Goal: Task Accomplishment & Management: Use online tool/utility

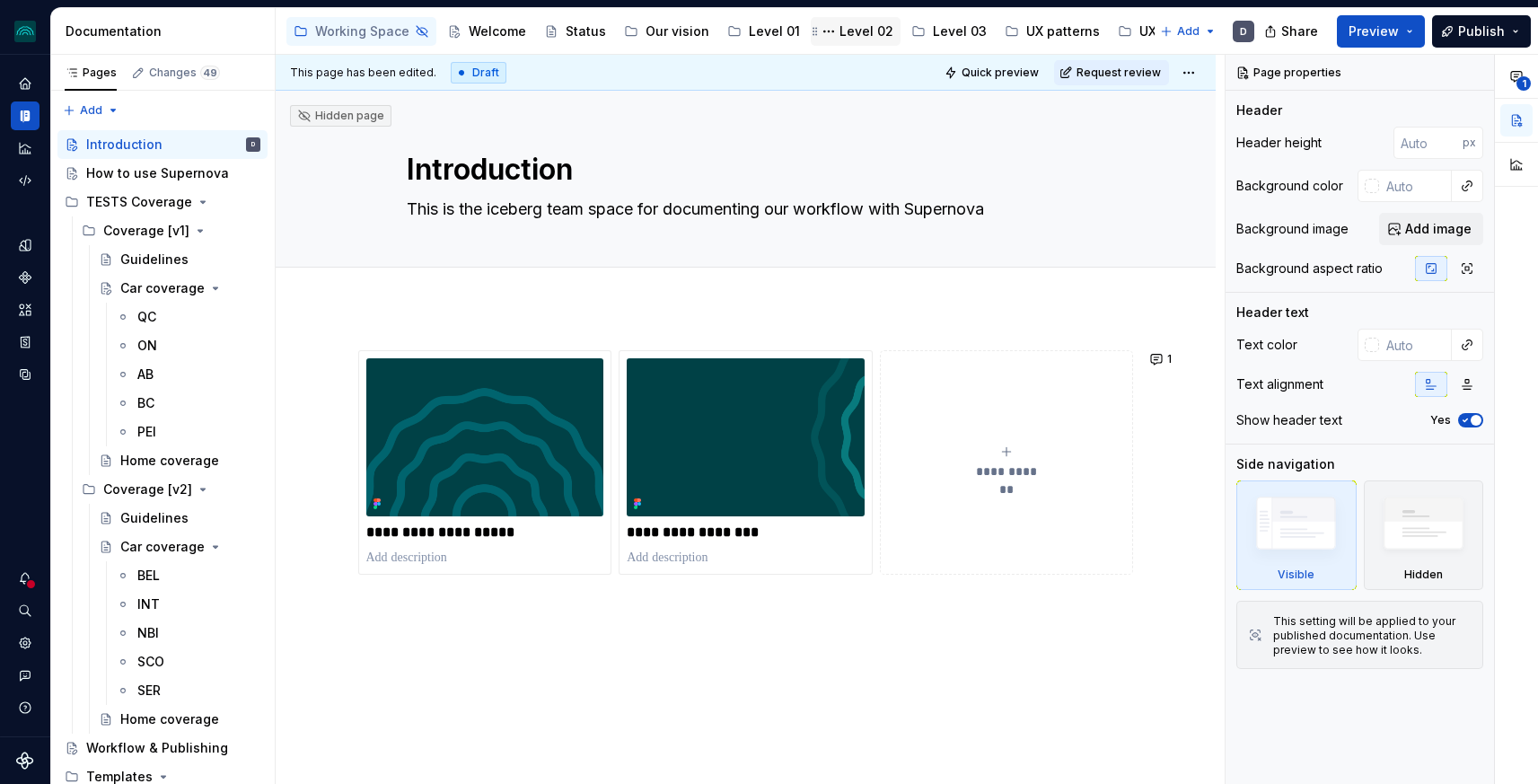
click at [849, 37] on div "Level 02" at bounding box center [867, 31] width 54 height 18
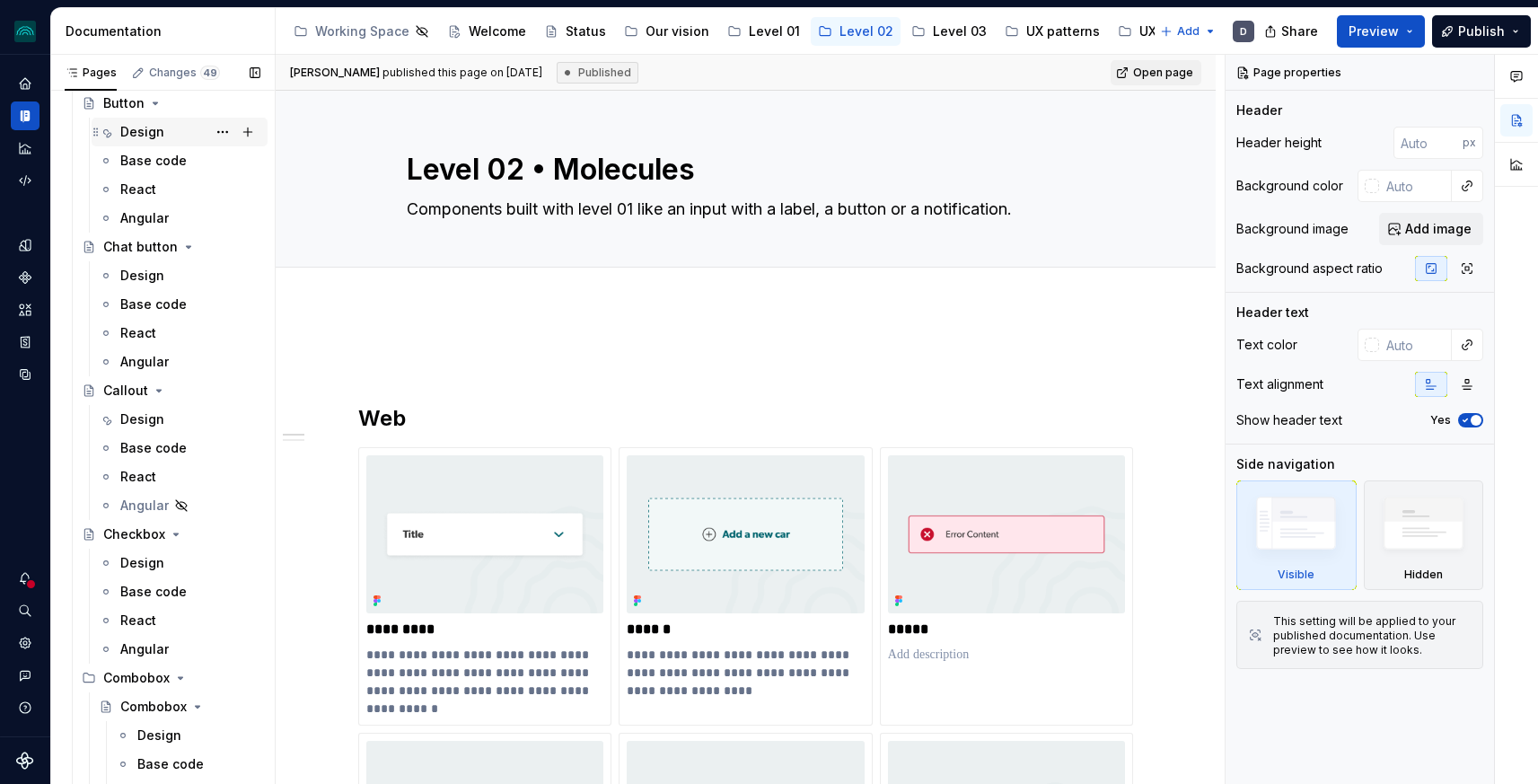
scroll to position [533, 0]
click at [143, 124] on div "Design" at bounding box center [142, 128] width 44 height 18
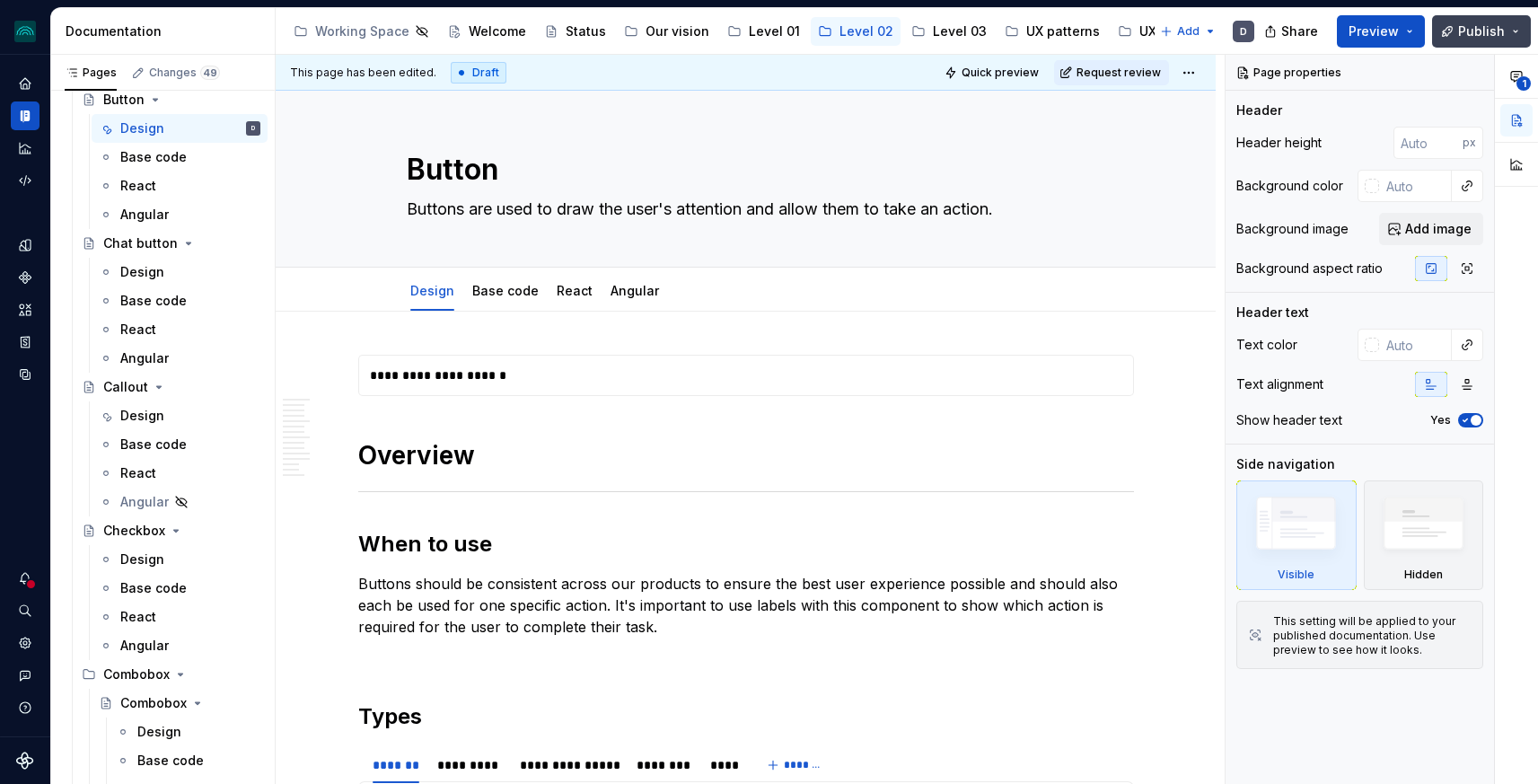
click at [1469, 30] on span "Publish" at bounding box center [1481, 31] width 47 height 18
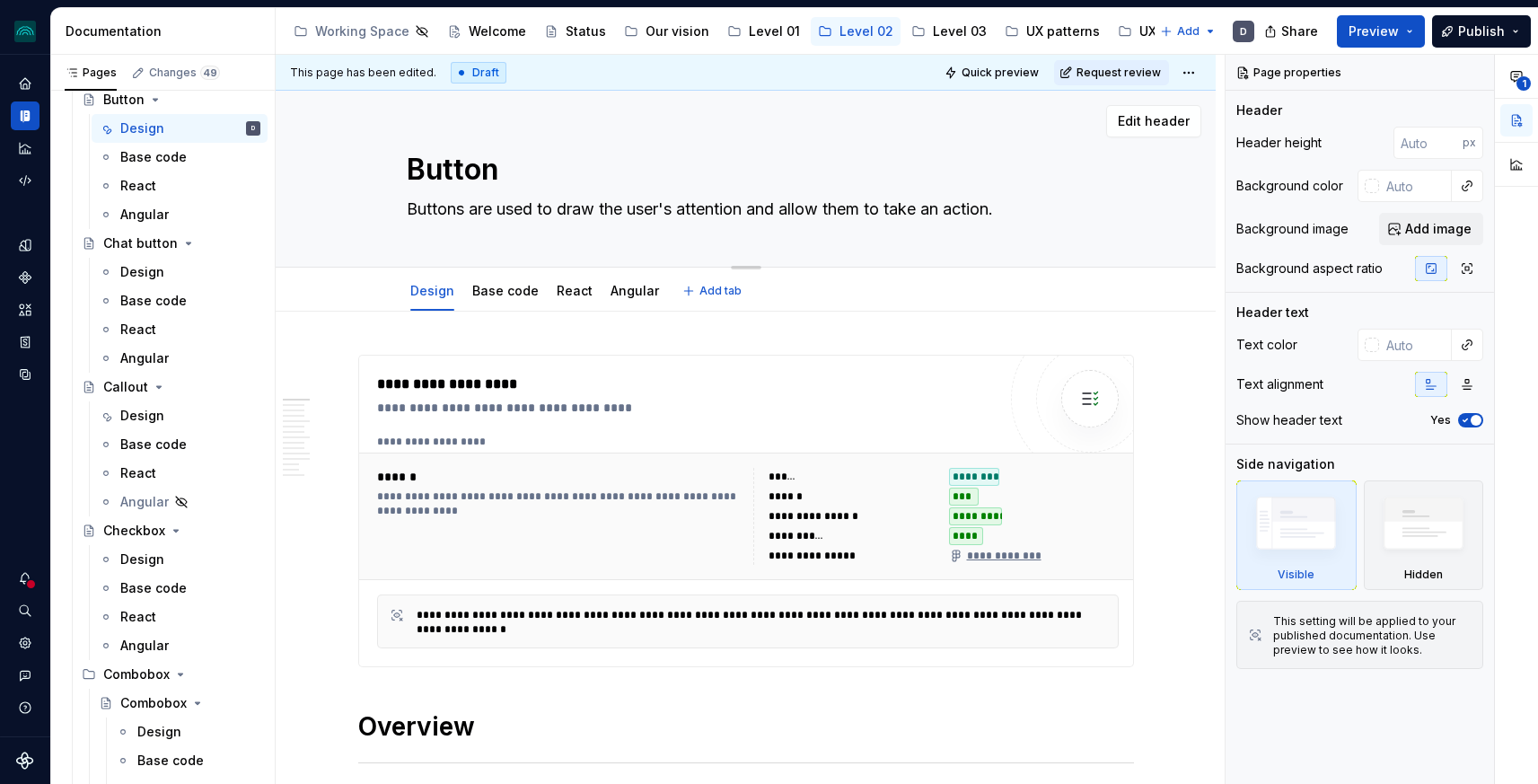
click at [913, 138] on div "Button Buttons are used to draw the user's attention and allow them to take an …" at bounding box center [746, 179] width 679 height 176
click at [1193, 73] on html "iceberg D Design system data Documentation Accessibility guide for tree Page tr…" at bounding box center [769, 392] width 1538 height 784
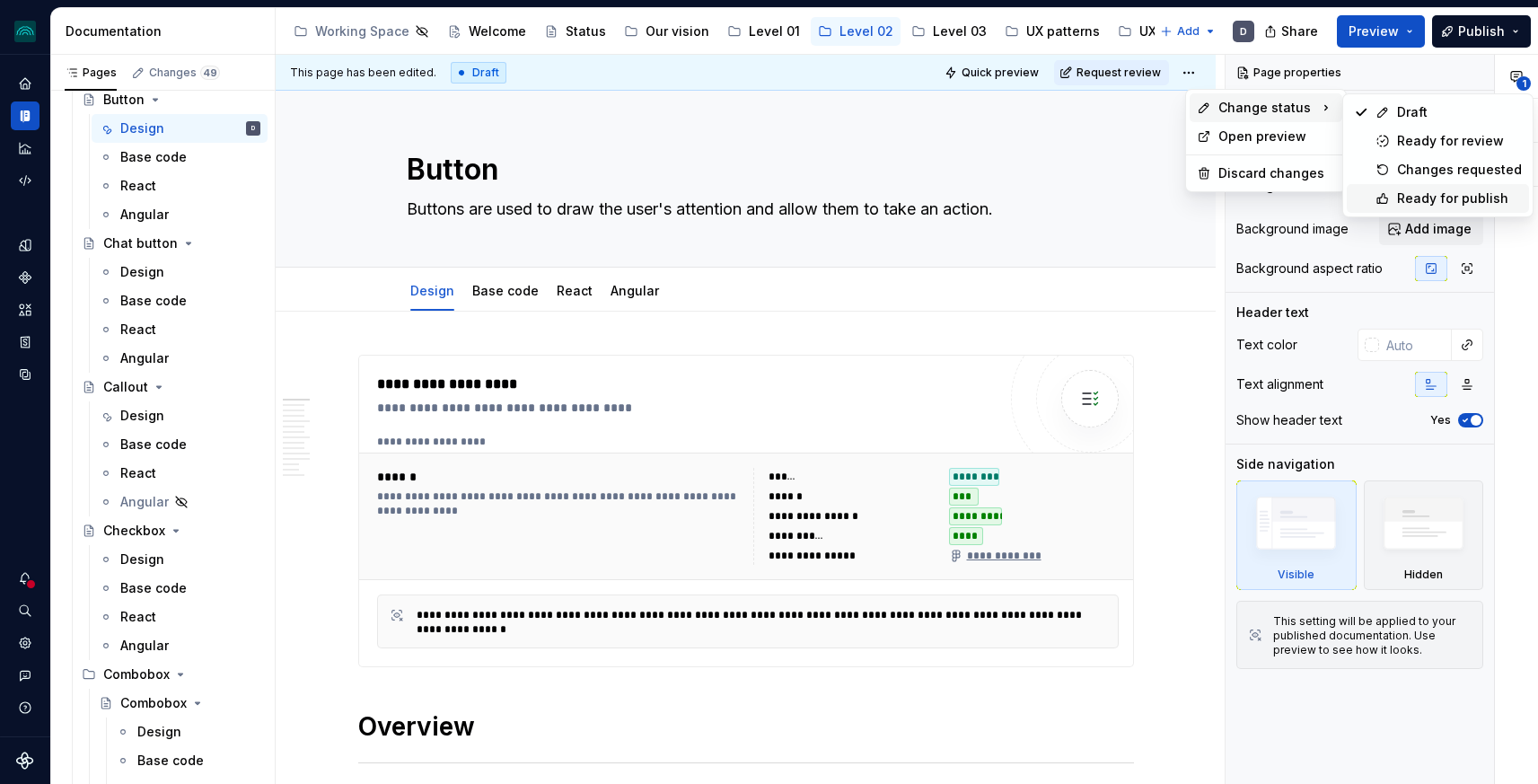
click at [1450, 194] on div "Ready for publish" at bounding box center [1459, 198] width 125 height 18
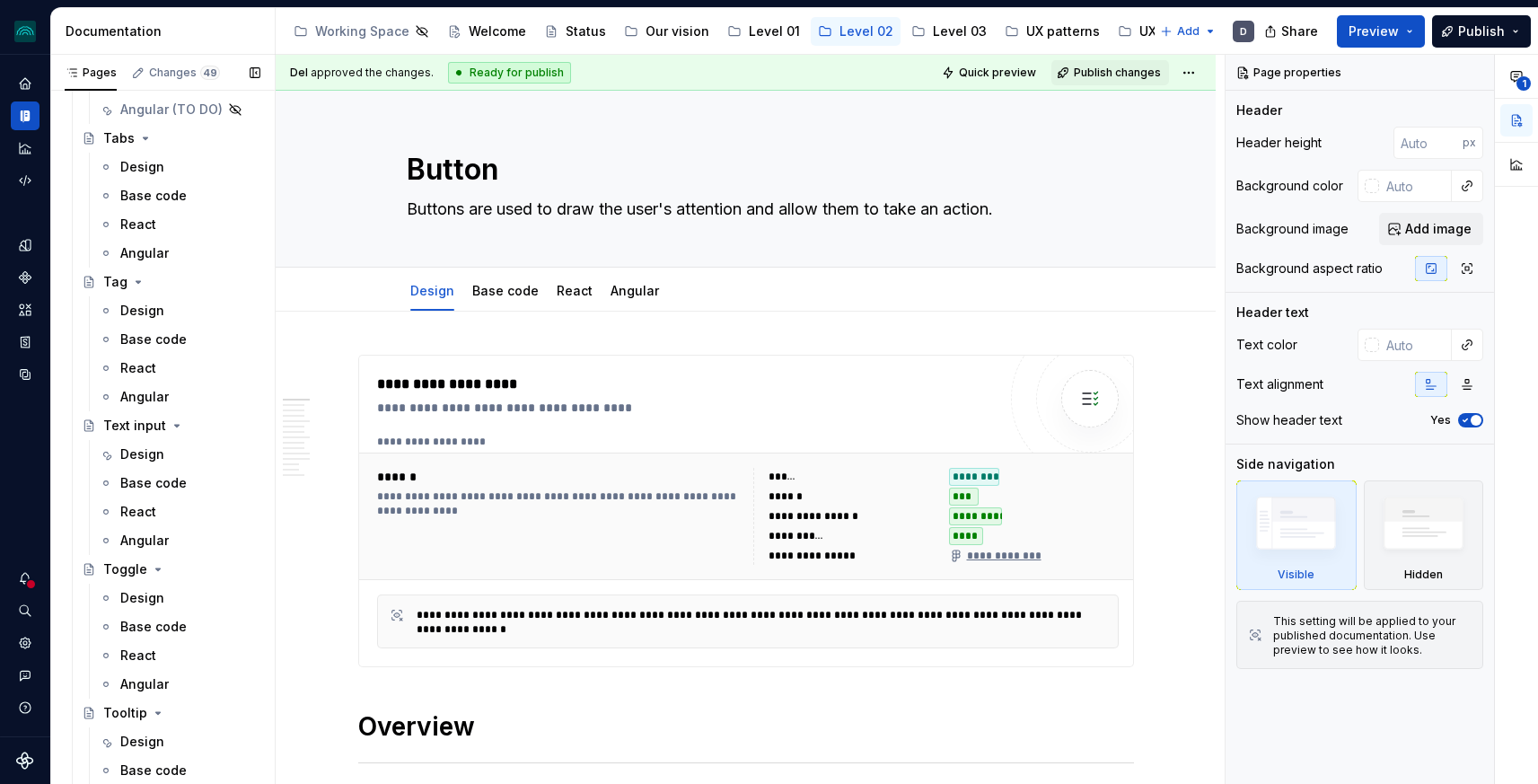
scroll to position [3872, 0]
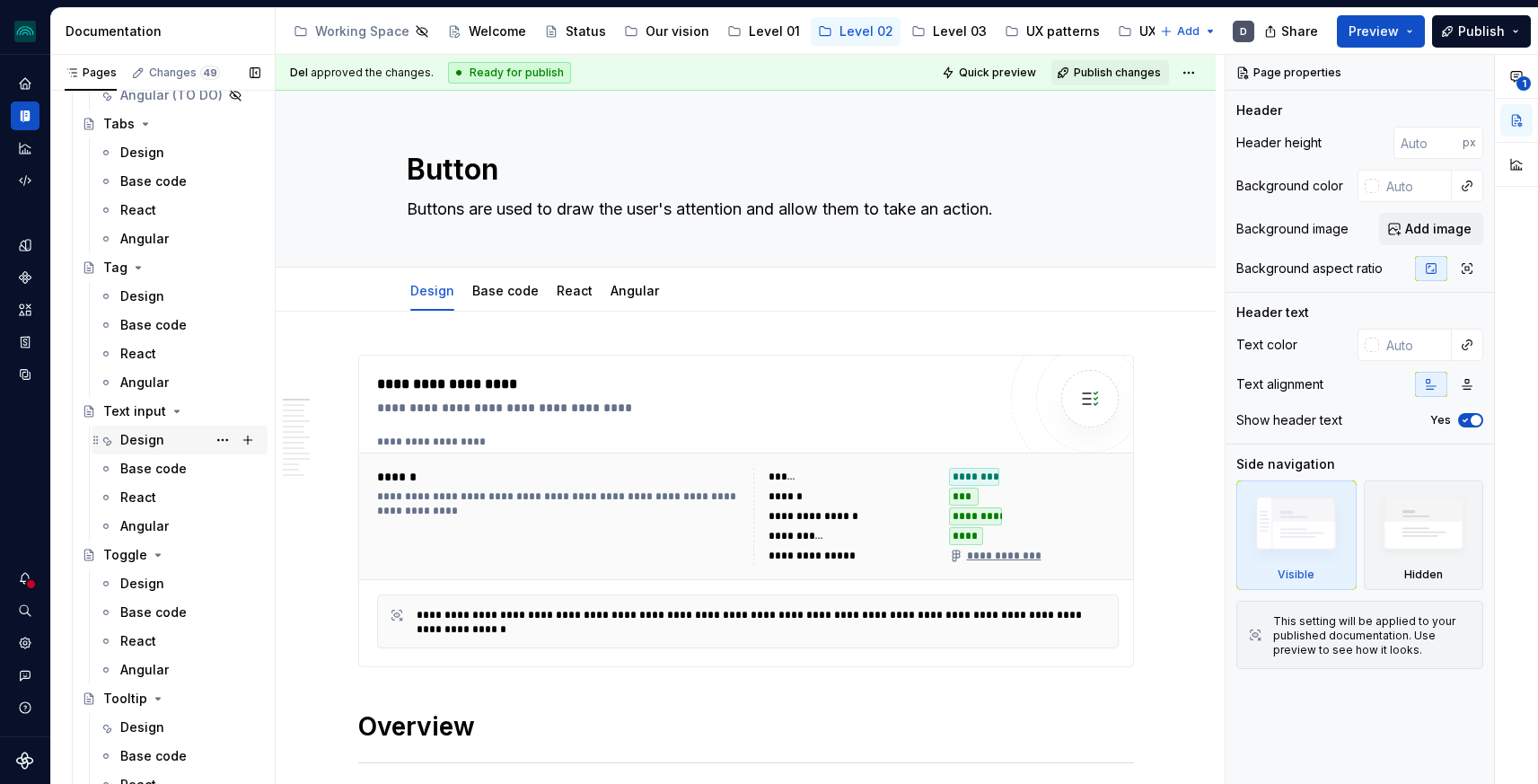
click at [160, 433] on div "Design" at bounding box center [142, 440] width 44 height 18
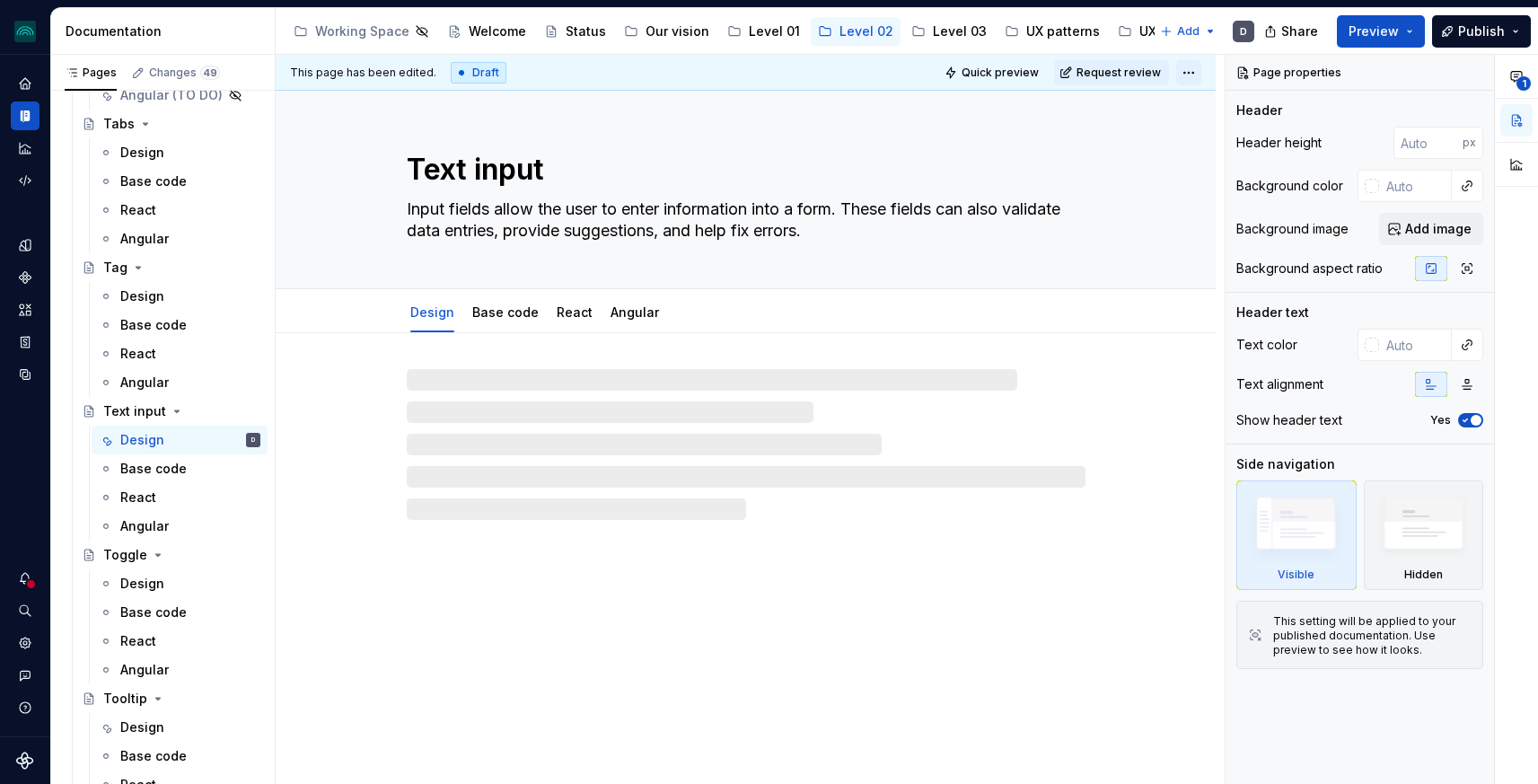
click at [1191, 74] on html "iceberg D Design system data Documentation Accessibility guide for tree Page tr…" at bounding box center [769, 392] width 1538 height 784
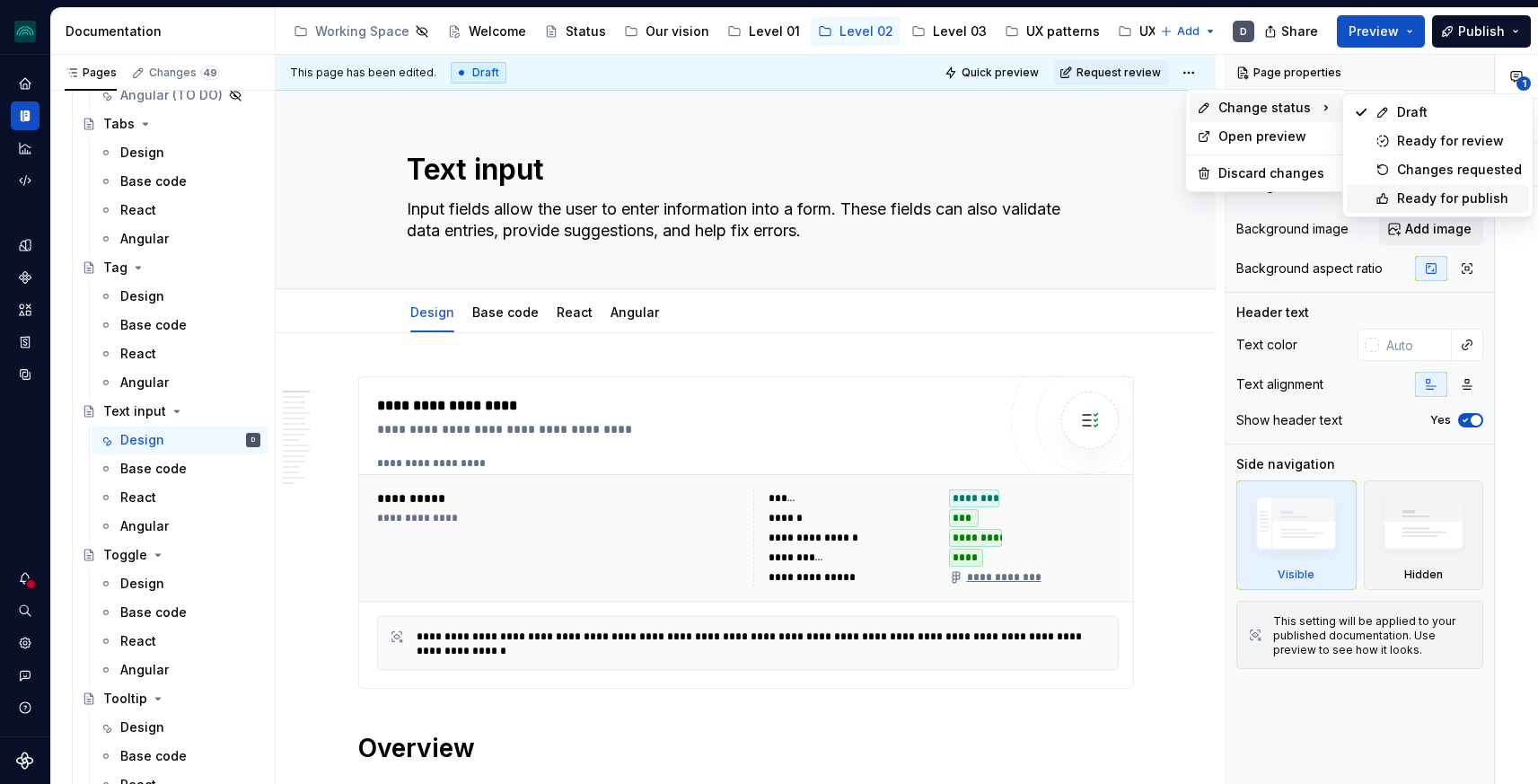
click at [1450, 197] on div "Ready for publish" at bounding box center [1459, 198] width 125 height 18
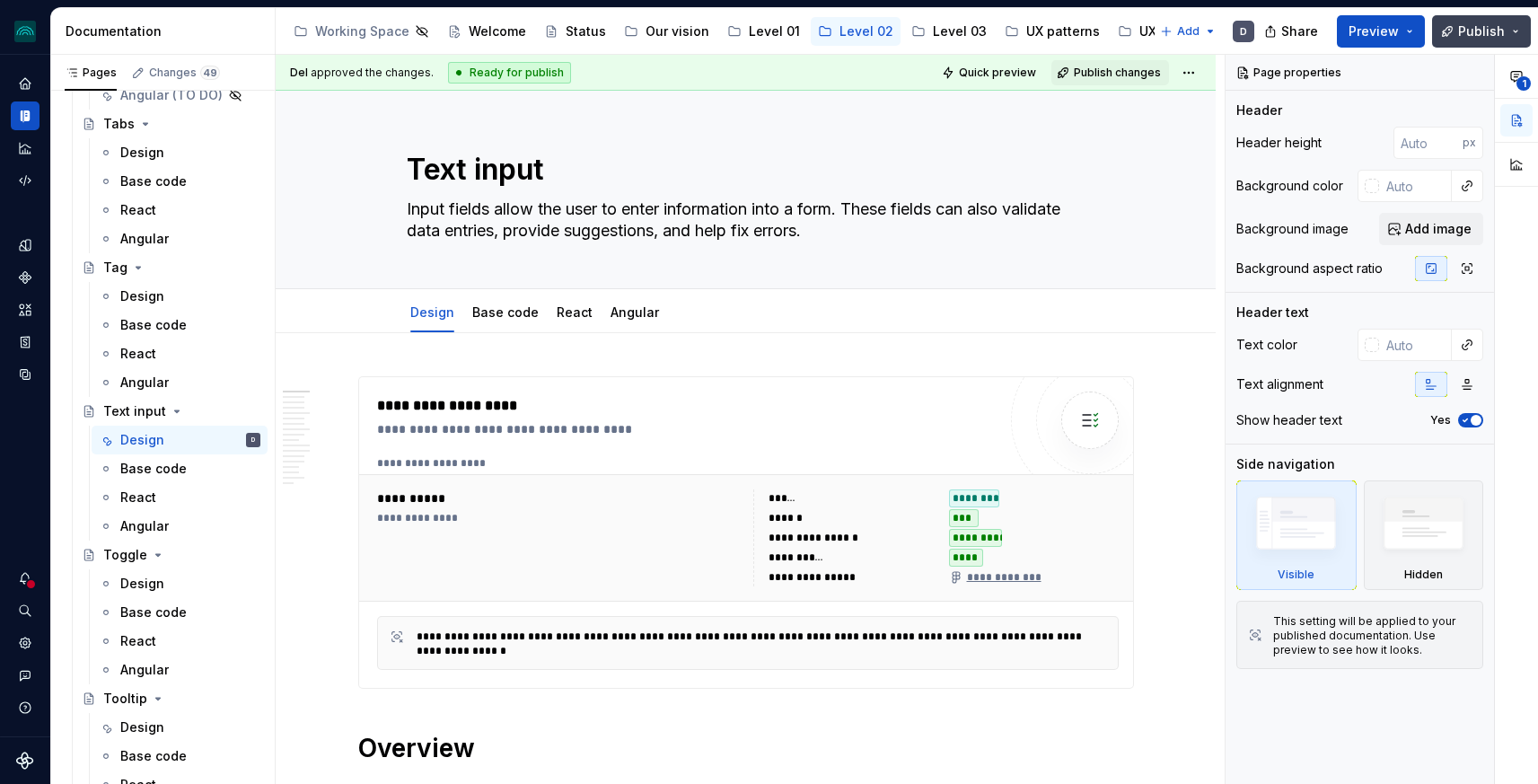
click at [1508, 18] on button "Publish" at bounding box center [1481, 31] width 99 height 32
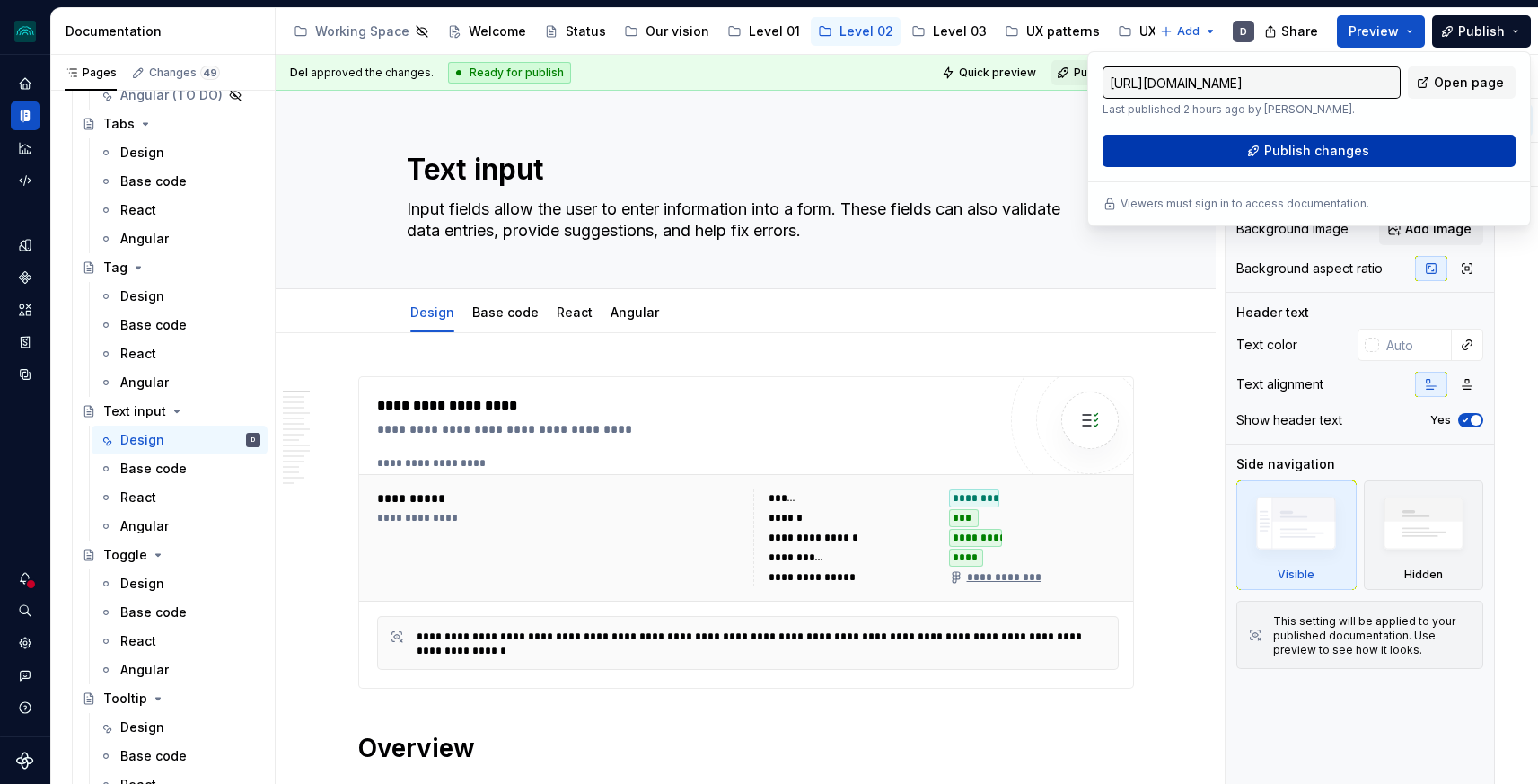
click at [1329, 153] on span "Publish changes" at bounding box center [1316, 151] width 105 height 18
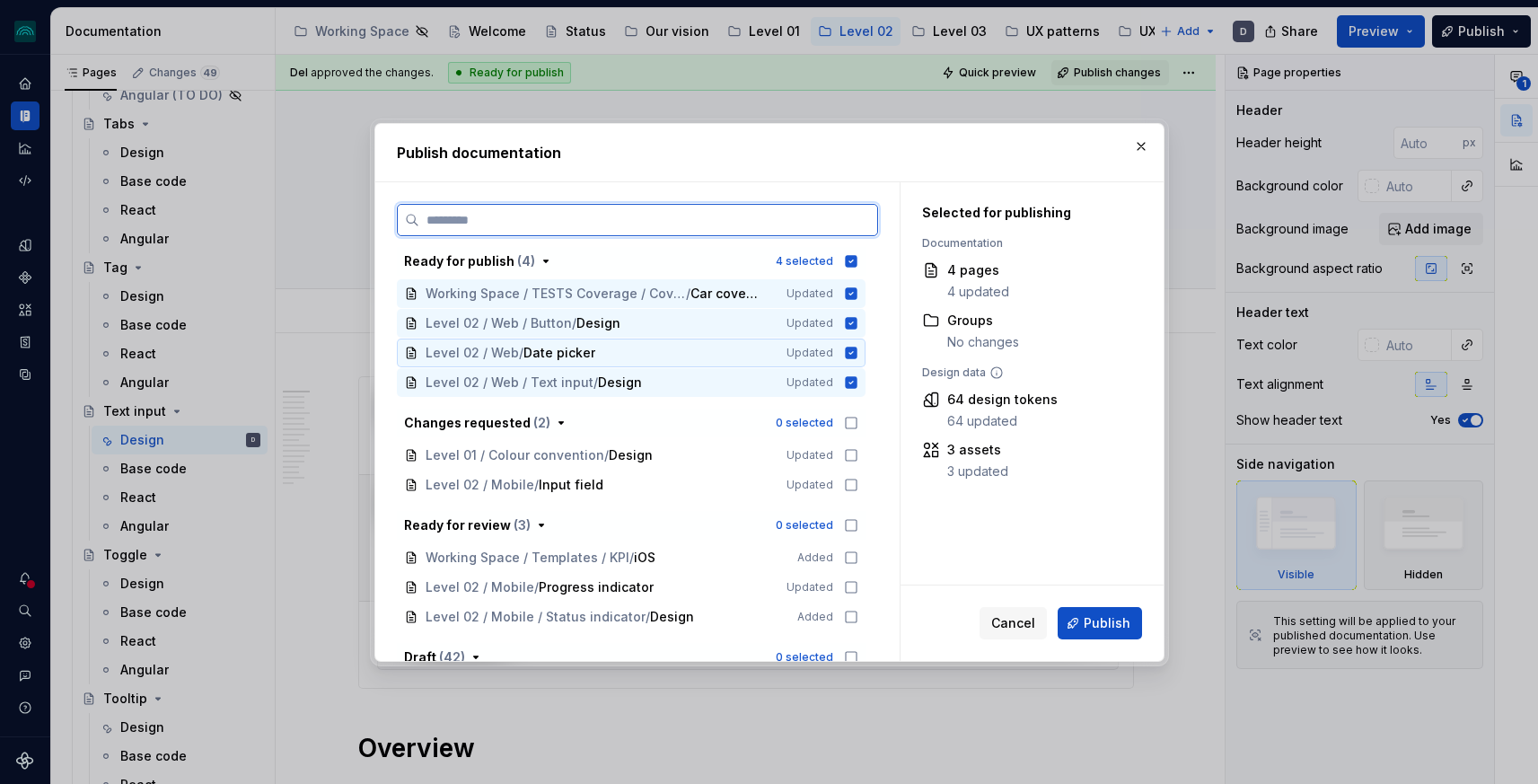
click at [857, 356] on icon at bounding box center [851, 353] width 12 height 12
click at [854, 290] on icon at bounding box center [851, 293] width 14 height 14
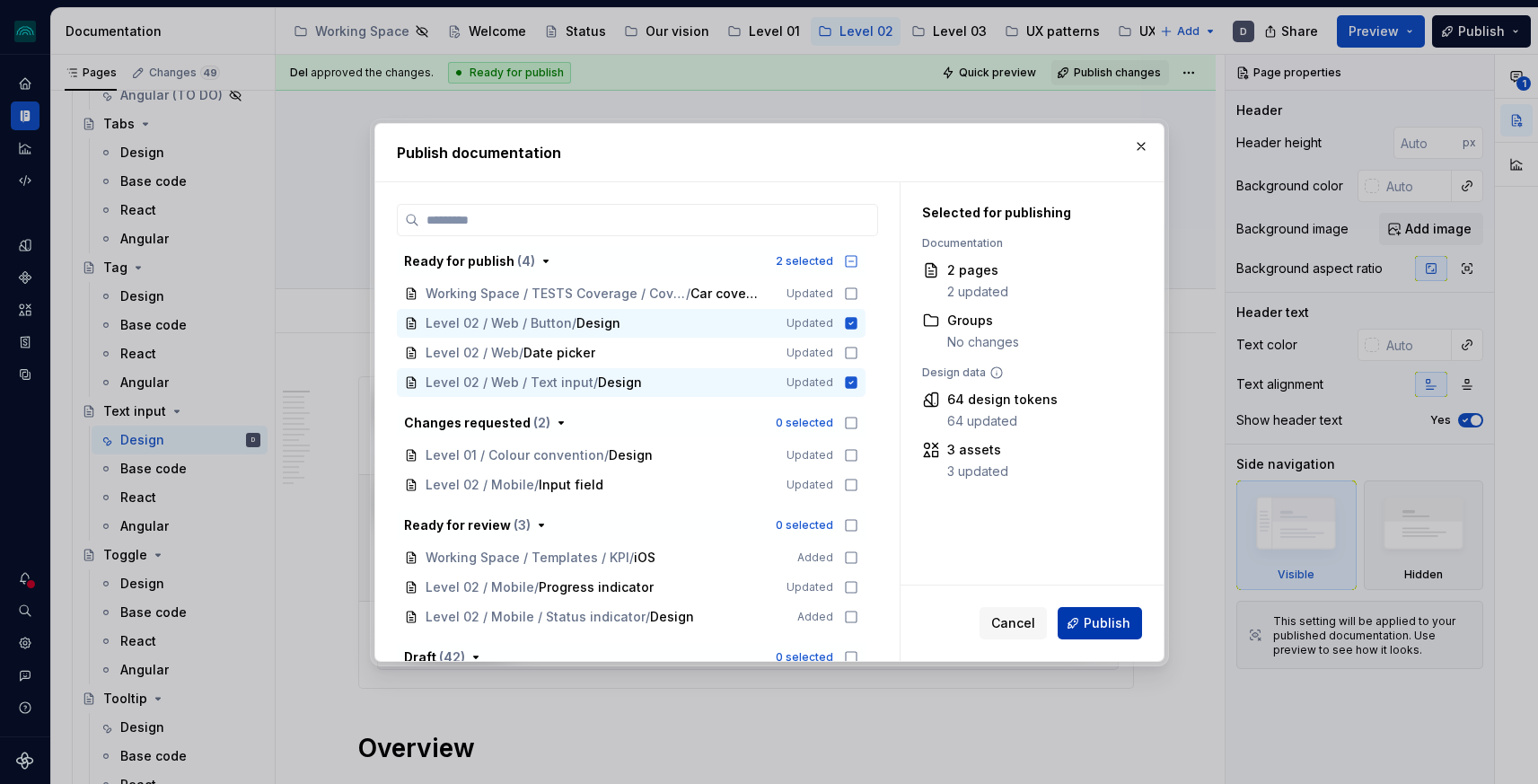
click at [1098, 624] on span "Publish" at bounding box center [1107, 623] width 47 height 18
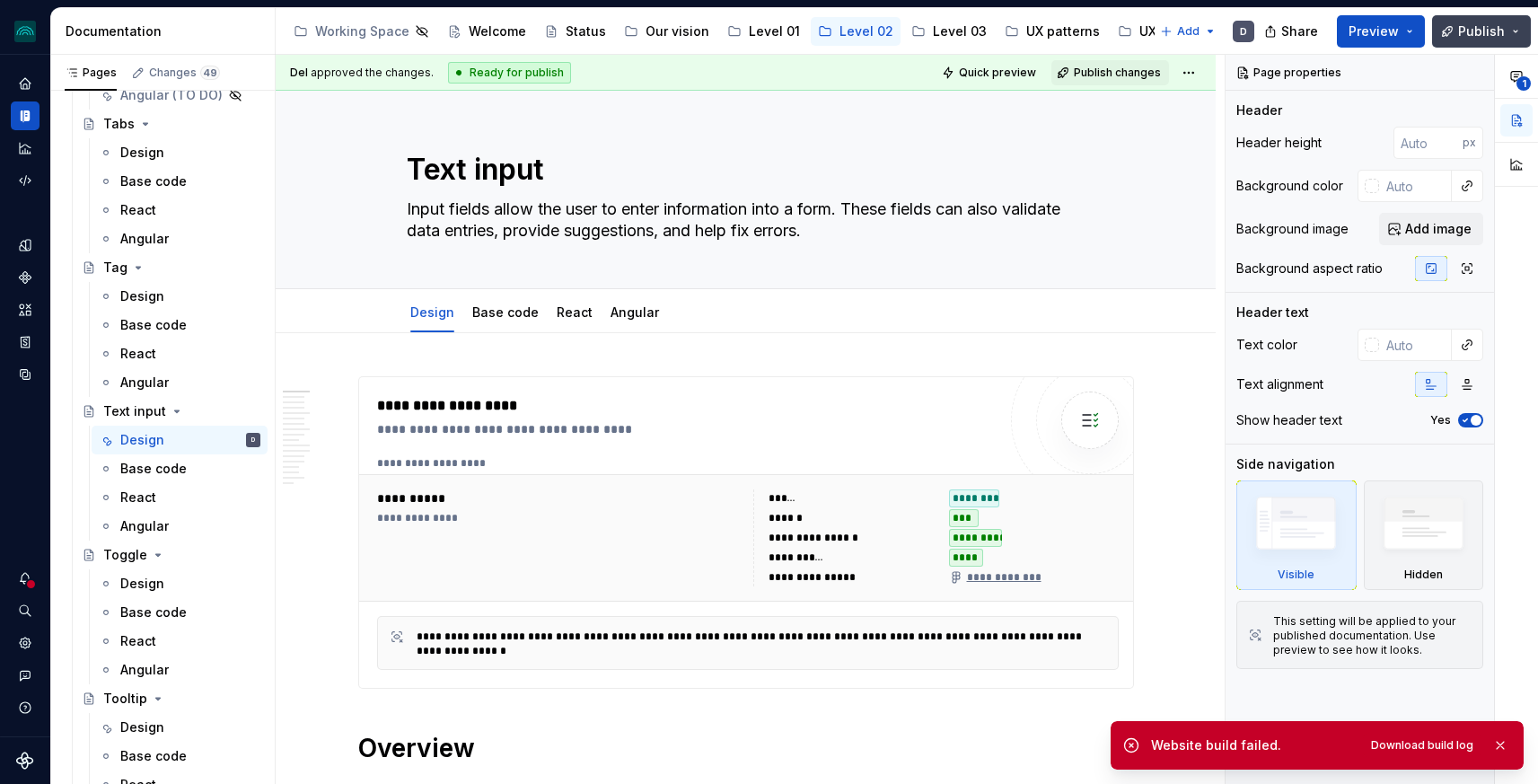
click at [1466, 33] on span "Publish" at bounding box center [1481, 31] width 47 height 18
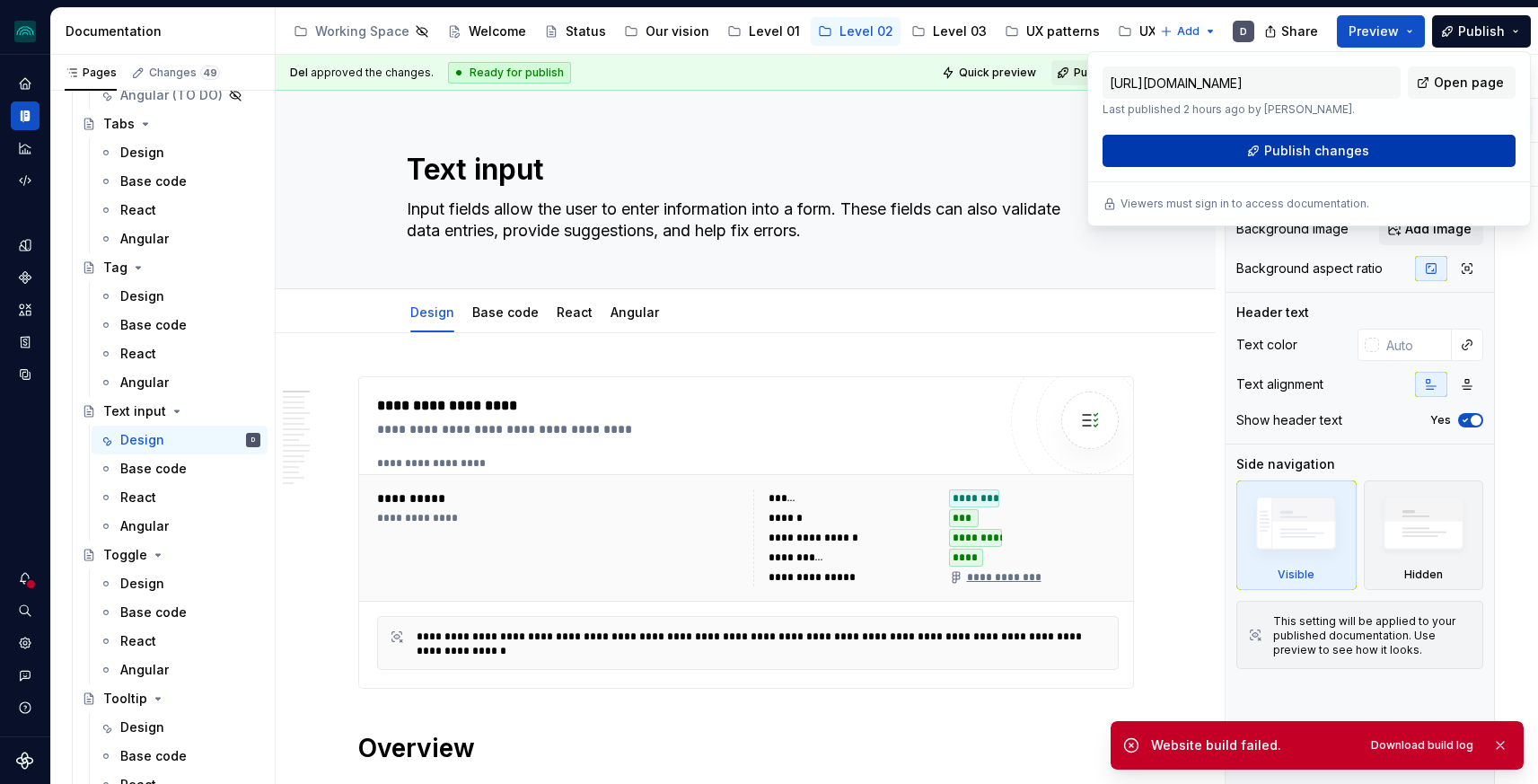
click at [1432, 153] on button "Publish changes" at bounding box center [1309, 151] width 413 height 32
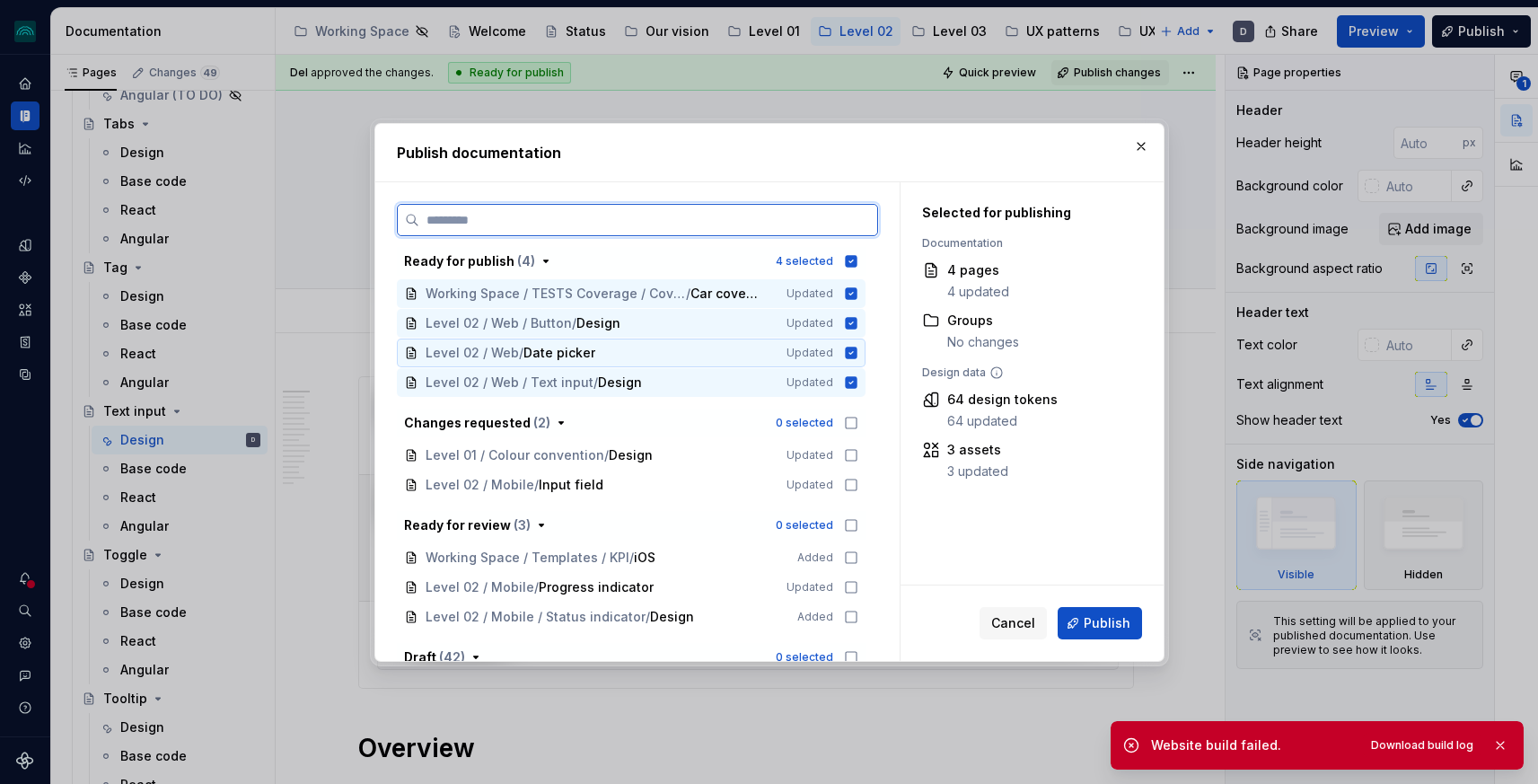
click at [857, 349] on icon at bounding box center [851, 353] width 12 height 12
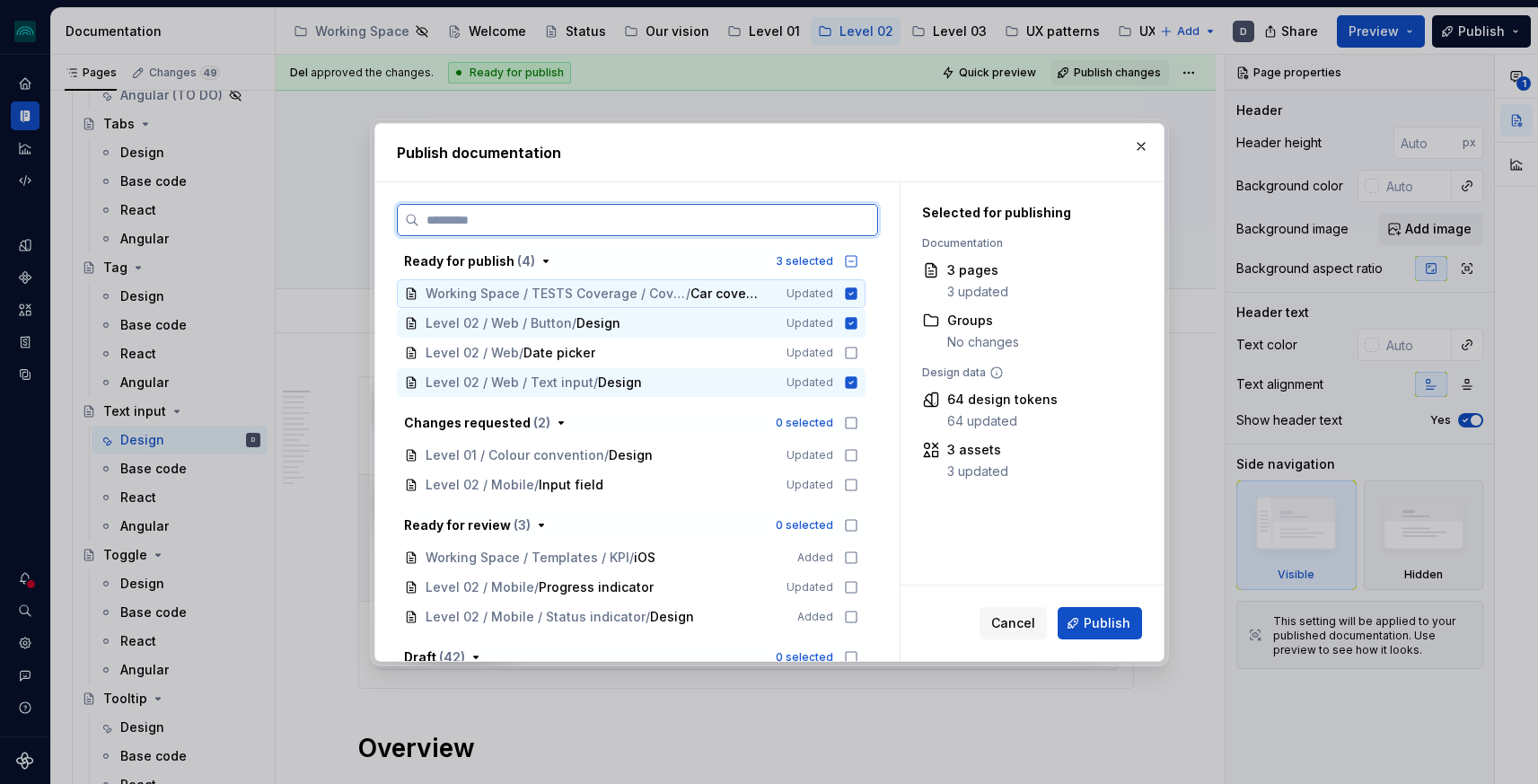
click at [857, 293] on icon at bounding box center [851, 293] width 12 height 12
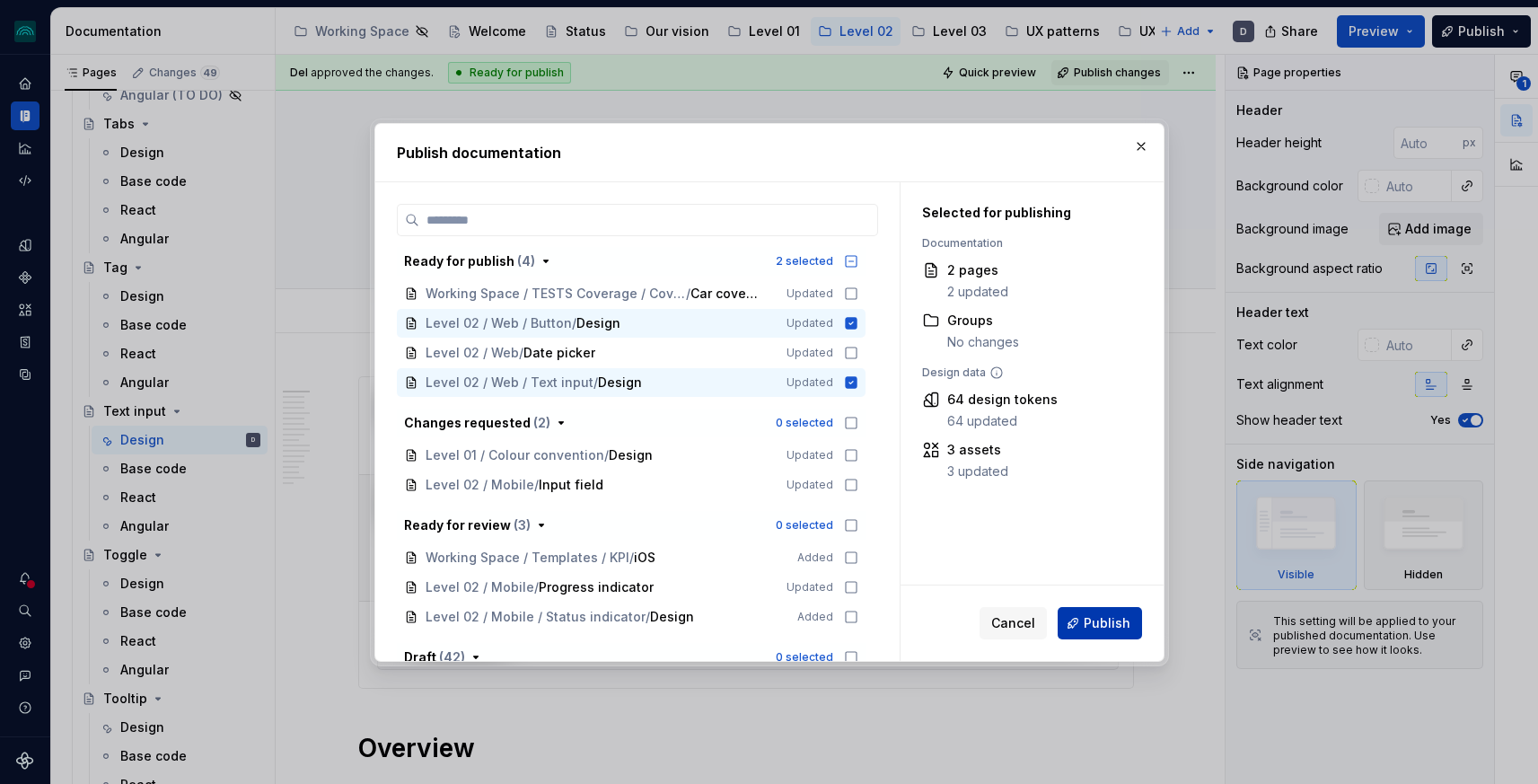
click at [1115, 625] on span "Publish" at bounding box center [1107, 623] width 47 height 18
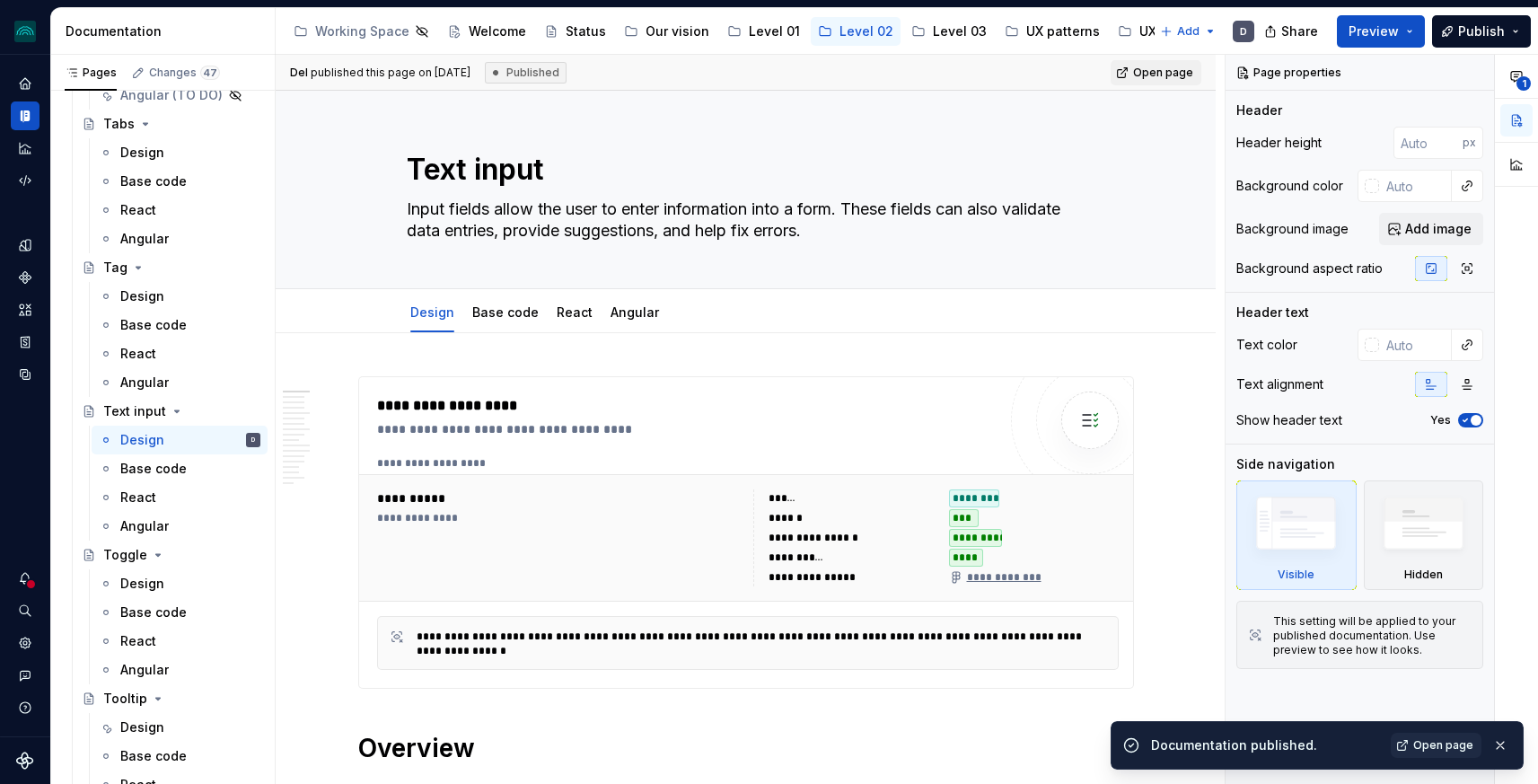
type textarea "*"
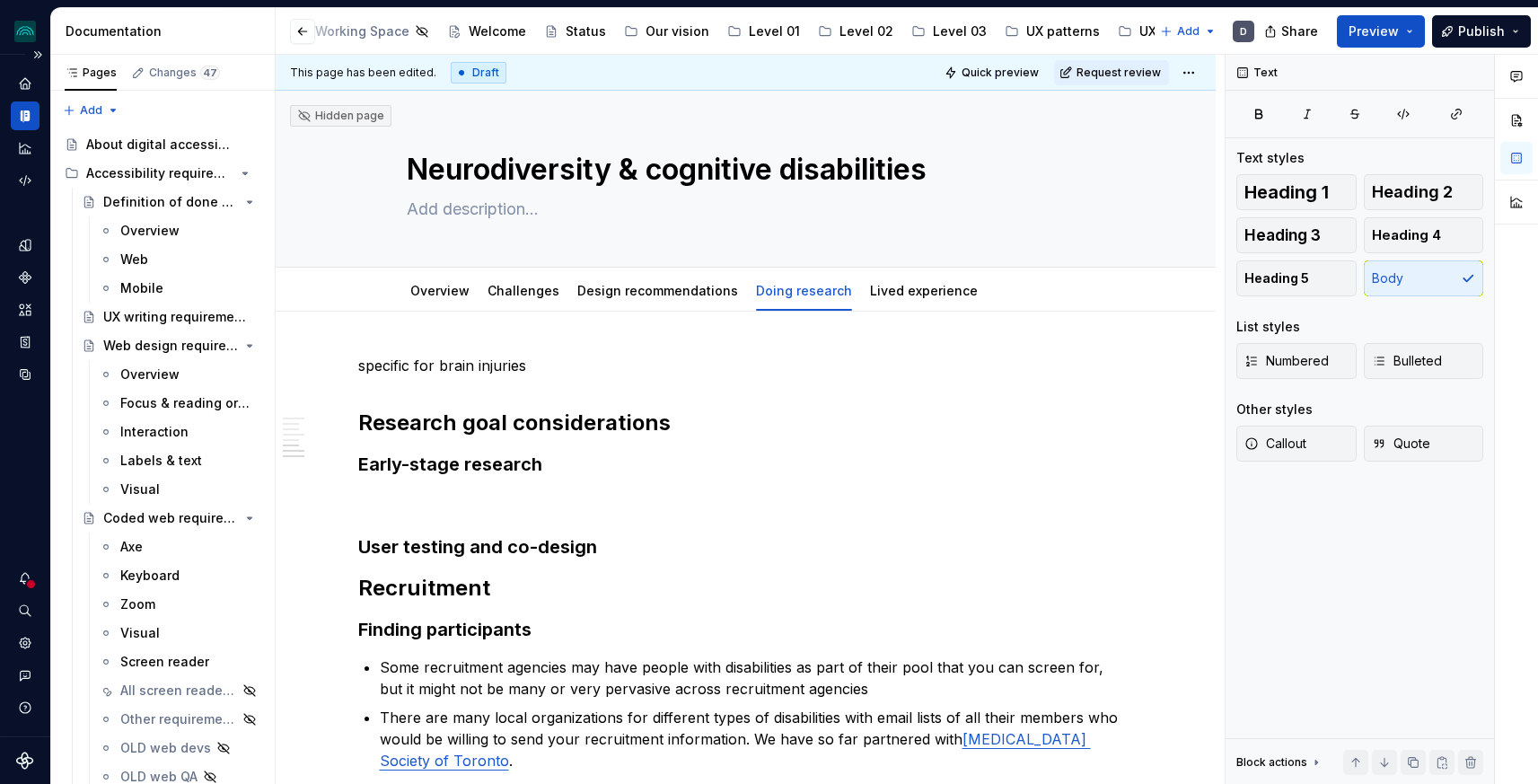
scroll to position [623, 0]
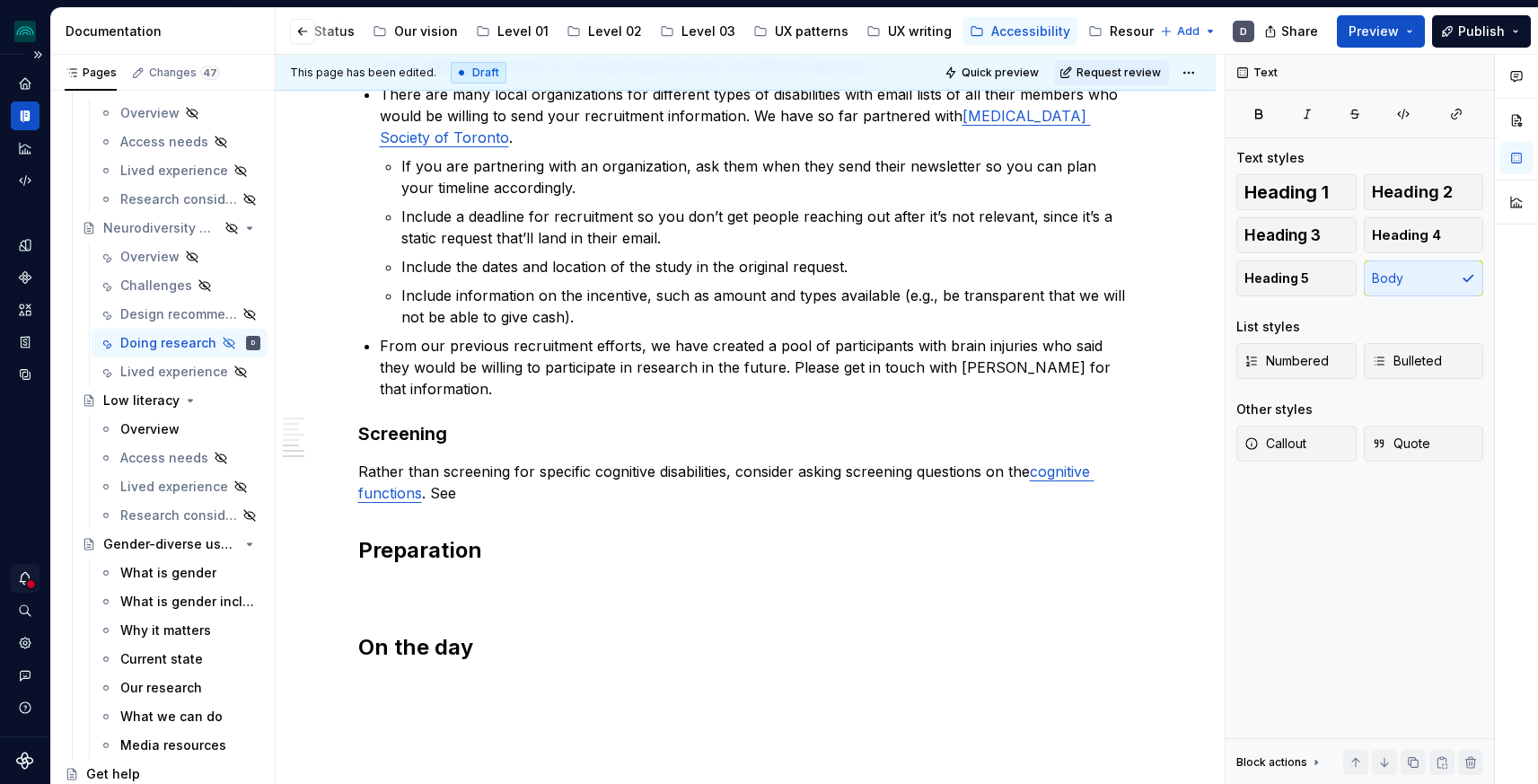
click at [23, 577] on icon "Notifications" at bounding box center [25, 578] width 16 height 16
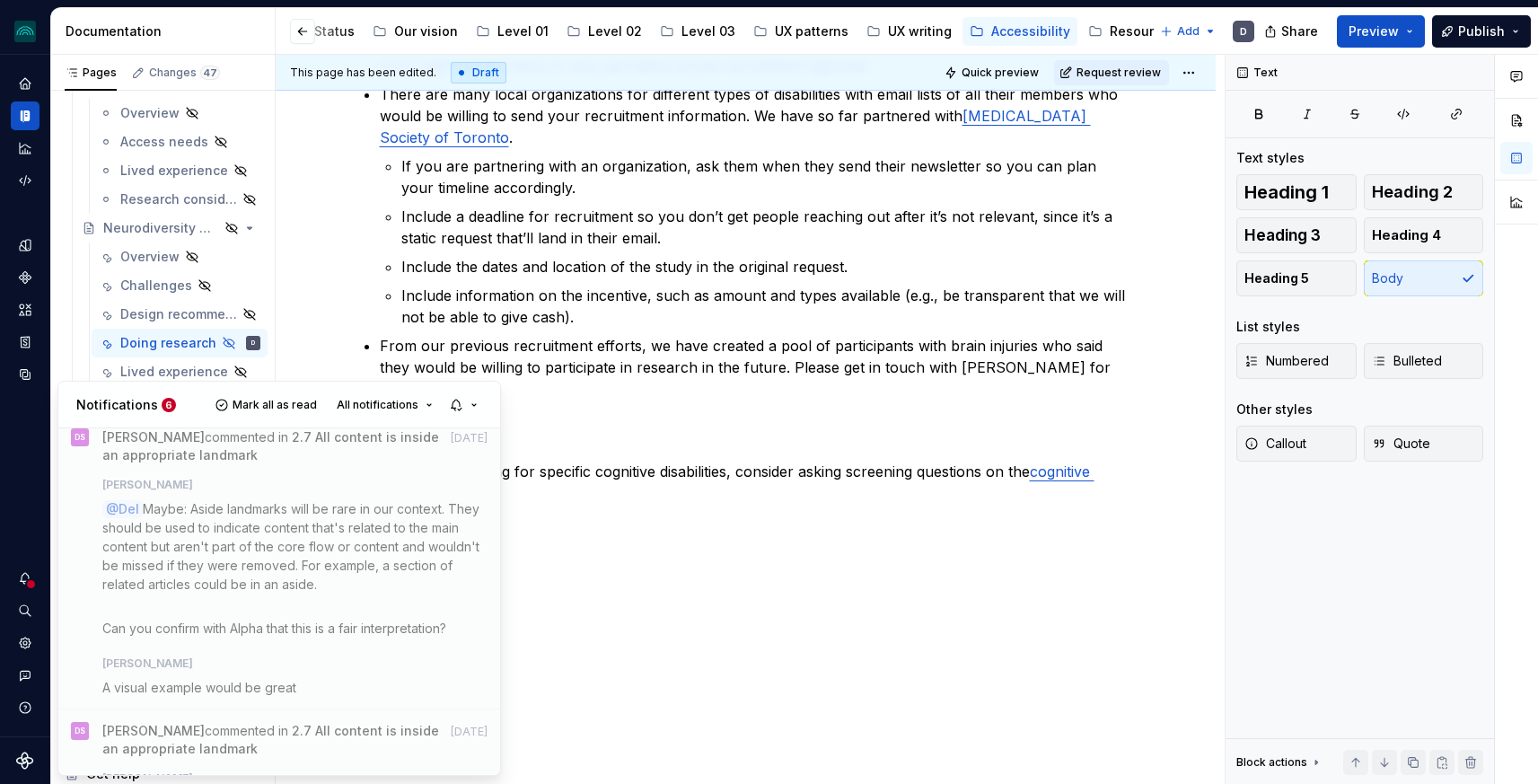
scroll to position [1731, 0]
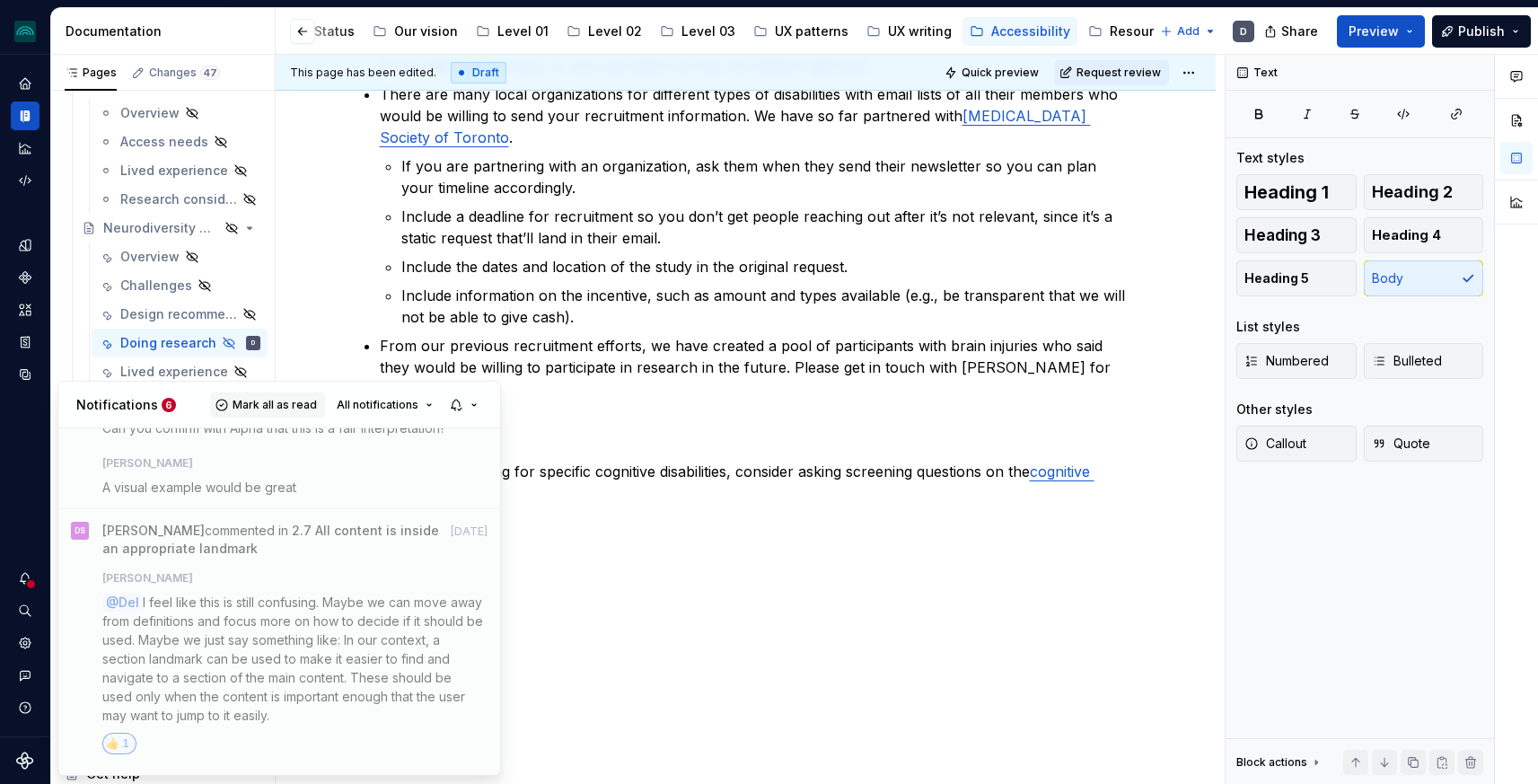
click at [276, 404] on span "Mark all as read" at bounding box center [275, 405] width 84 height 14
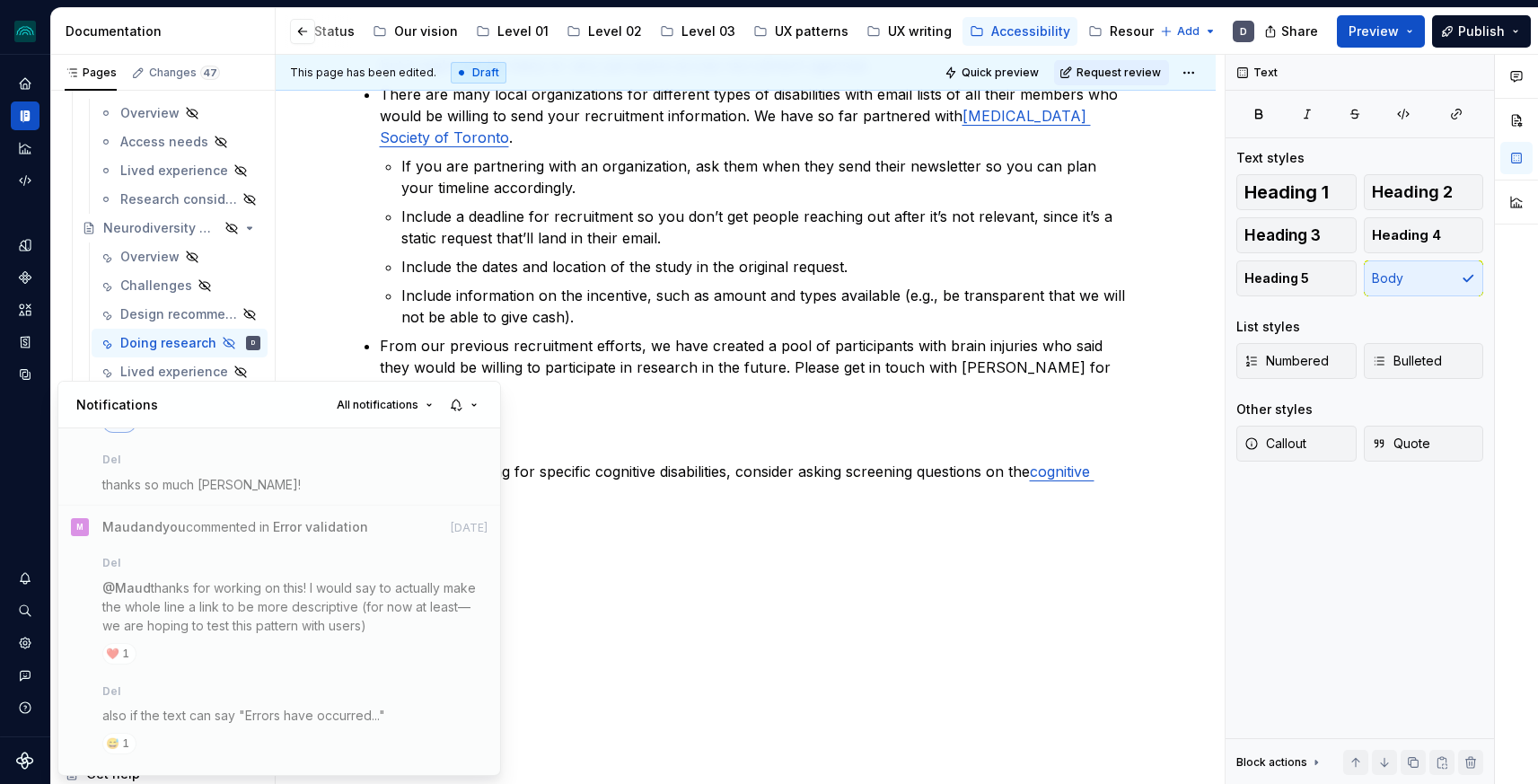
scroll to position [0, 0]
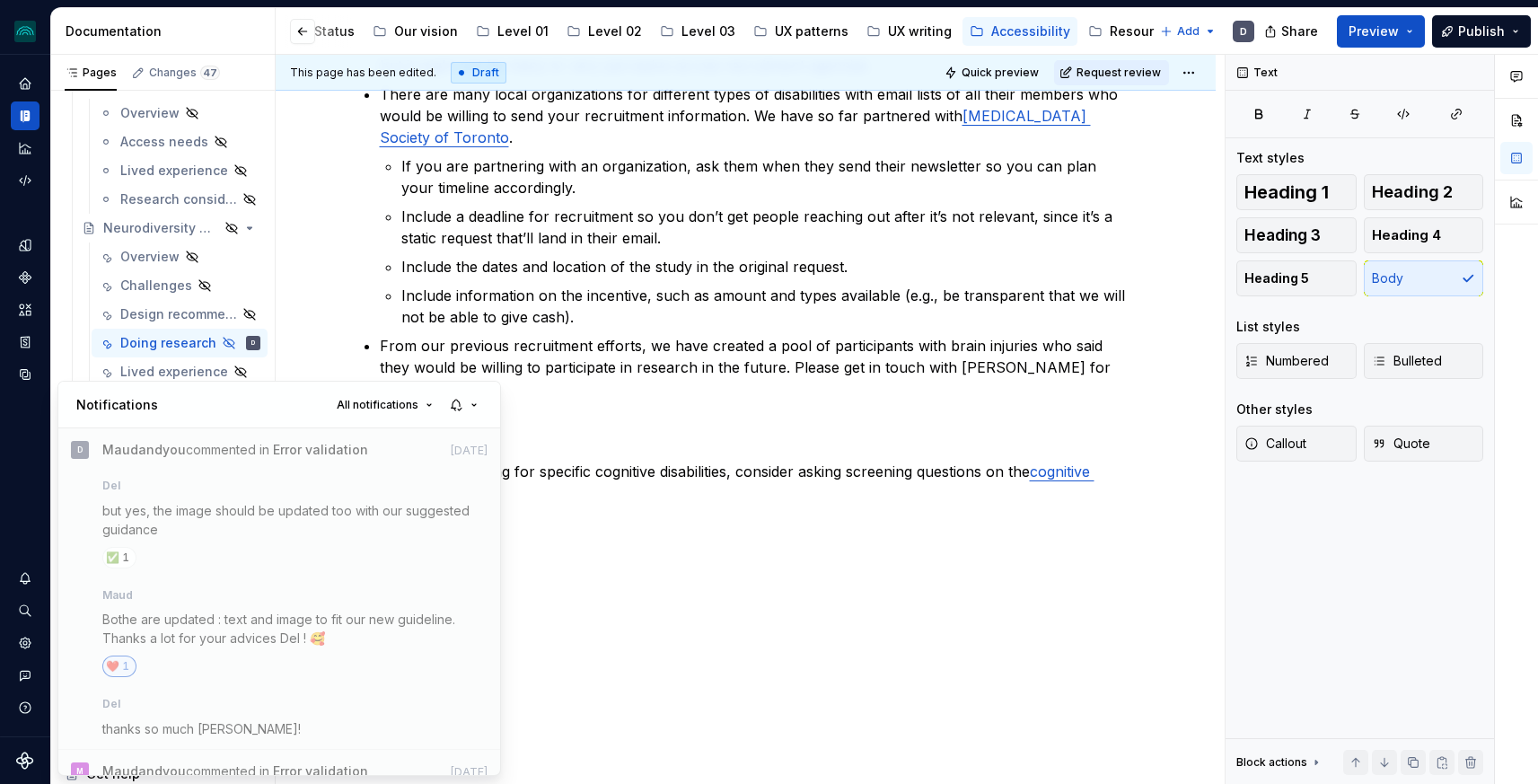
click at [598, 366] on html "iceberg D Design system data Documentation Accessibility guide for tree Page tr…" at bounding box center [769, 392] width 1538 height 784
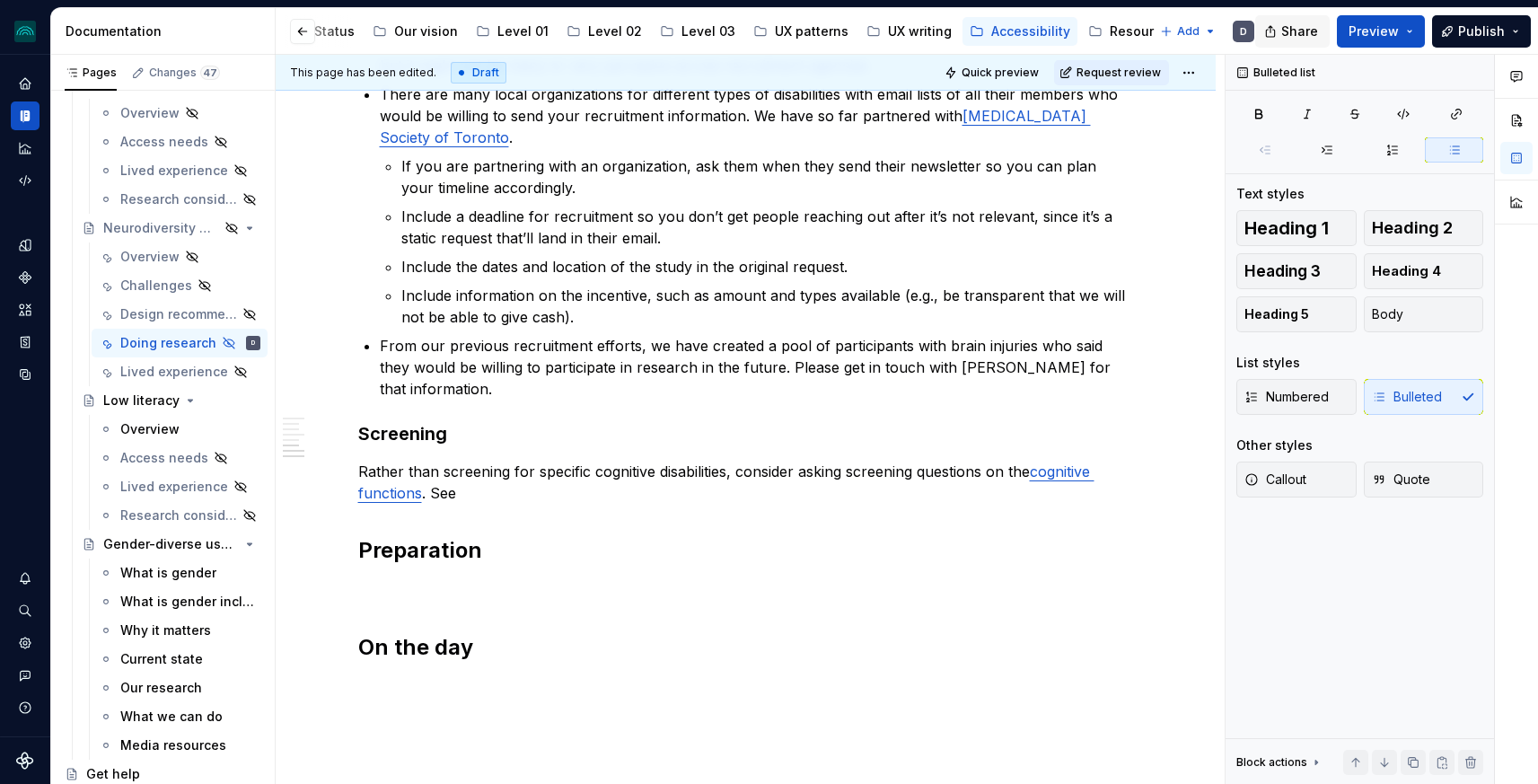
type textarea "*"
